Goal: Answer question/provide support: Share knowledge or assist other users

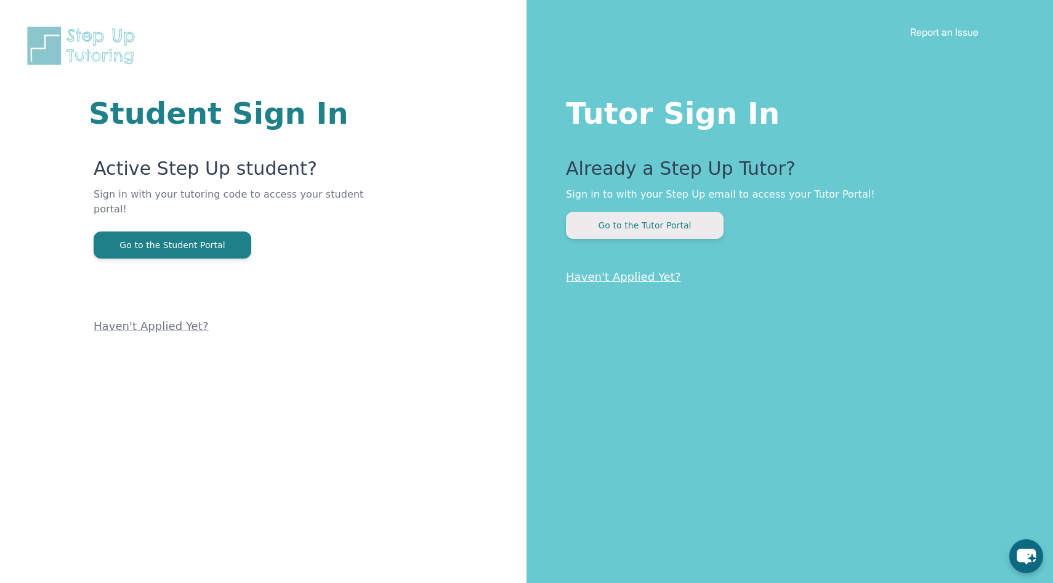
click at [651, 225] on button "Go to the Tutor Portal" at bounding box center [645, 225] width 158 height 27
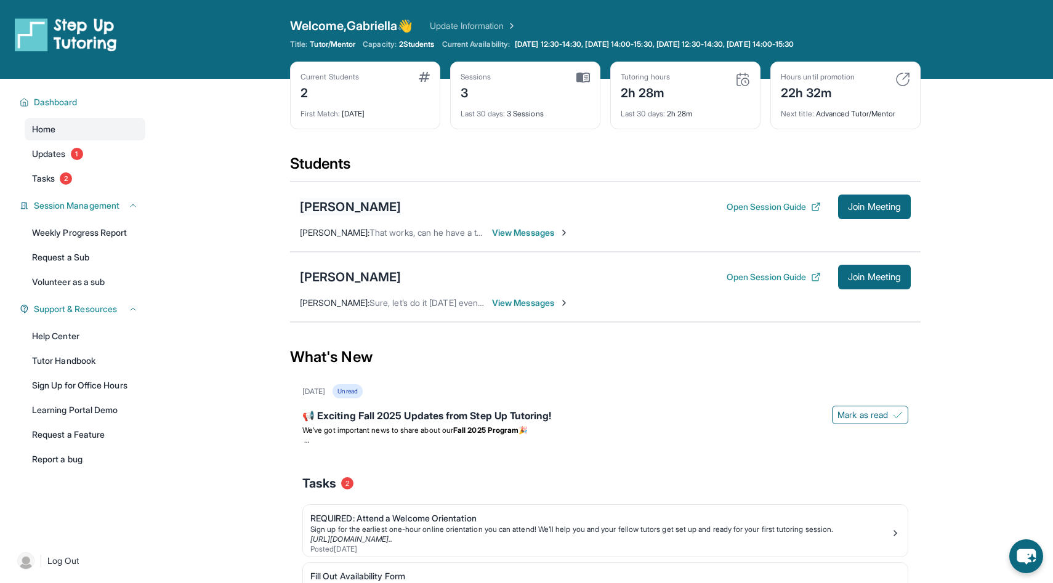
click at [338, 215] on div "[PERSON_NAME]" at bounding box center [350, 206] width 101 height 17
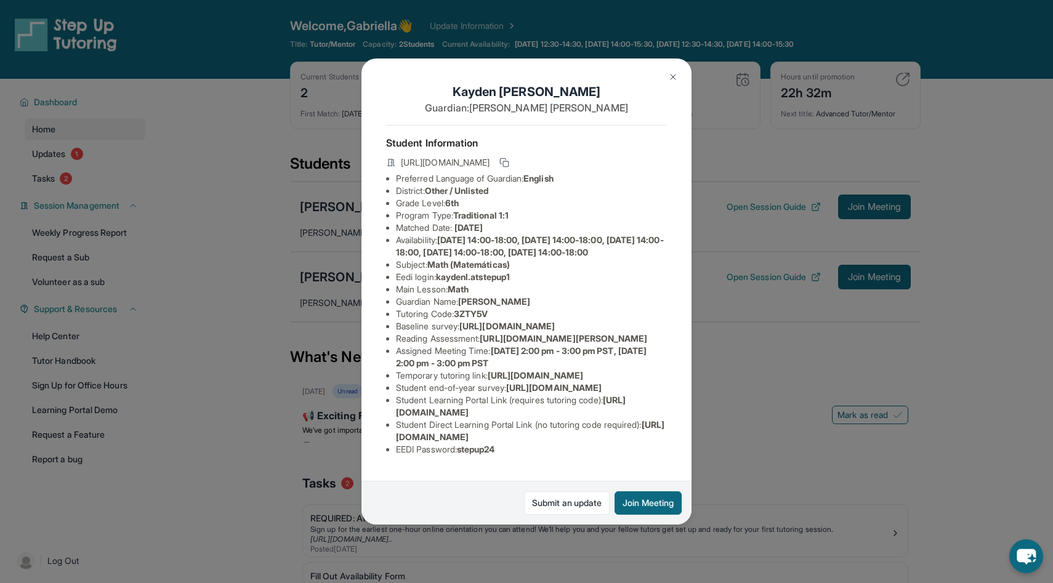
click at [321, 255] on div "Kayden Louis Guardian: [PERSON_NAME] Student Information [URL][DOMAIN_NAME] Pre…" at bounding box center [526, 291] width 1053 height 583
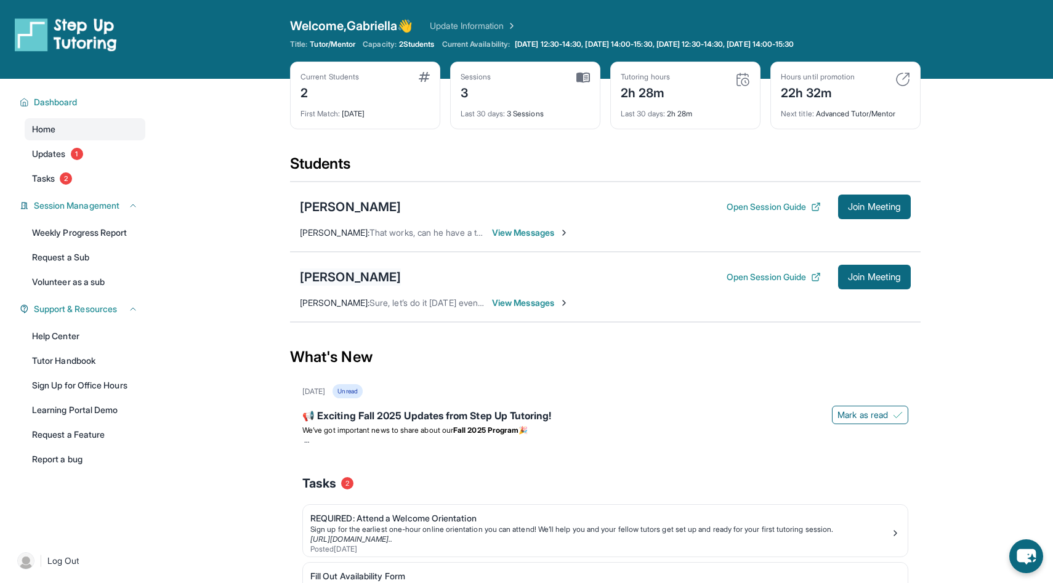
click at [321, 283] on div "[PERSON_NAME]" at bounding box center [350, 277] width 101 height 17
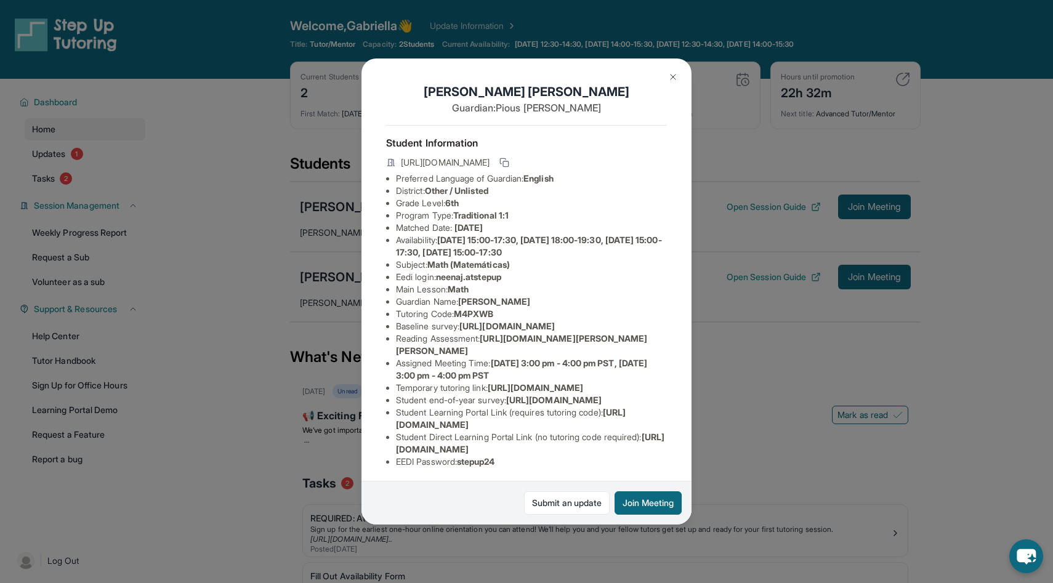
click at [321, 283] on div "[PERSON_NAME] Guardian: [PERSON_NAME] Student Information [URL][DOMAIN_NAME] Pr…" at bounding box center [526, 291] width 1053 height 583
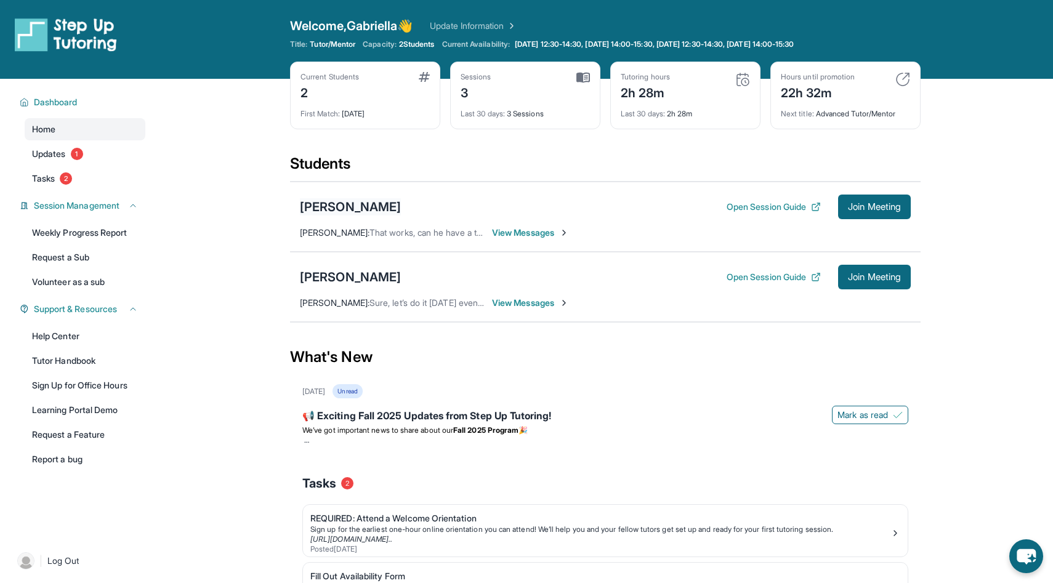
click at [339, 208] on div "[PERSON_NAME]" at bounding box center [350, 206] width 101 height 17
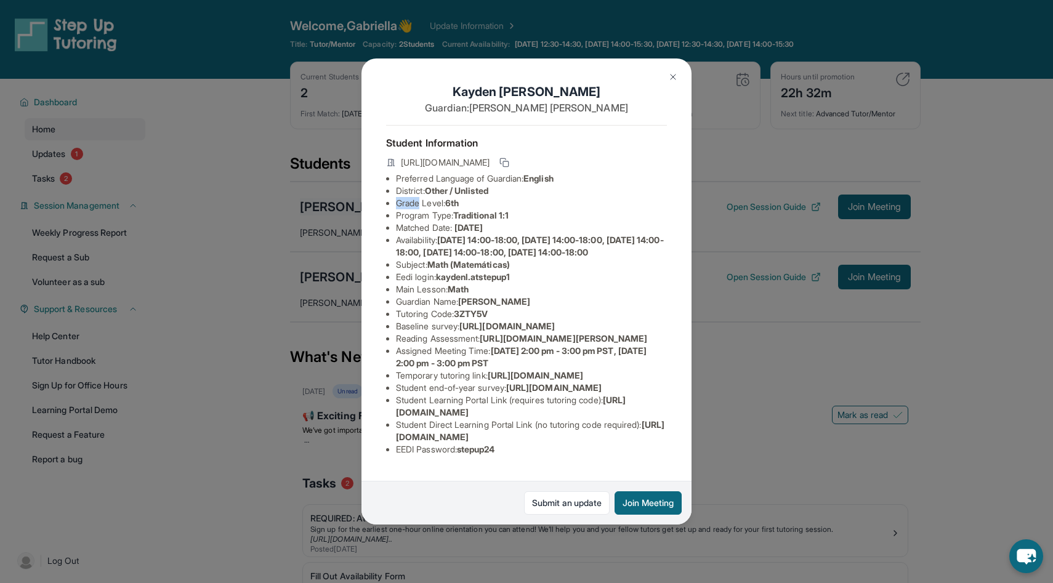
click at [339, 208] on div "Kayden Louis Guardian: [PERSON_NAME] Student Information [URL][DOMAIN_NAME] Pre…" at bounding box center [526, 291] width 1053 height 583
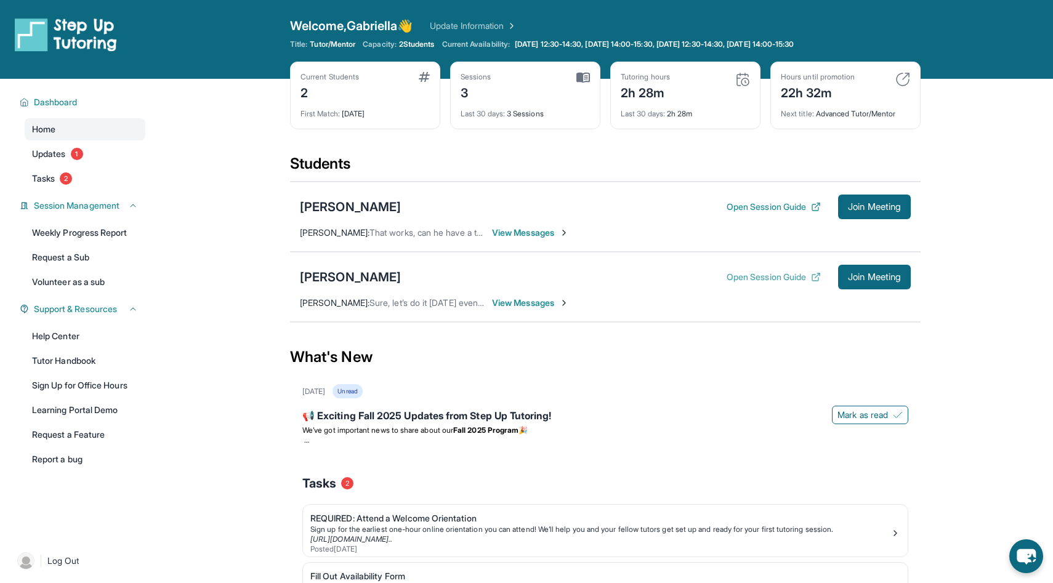
click at [761, 273] on button "Open Session Guide" at bounding box center [774, 277] width 94 height 12
